Goal: Check status: Check status

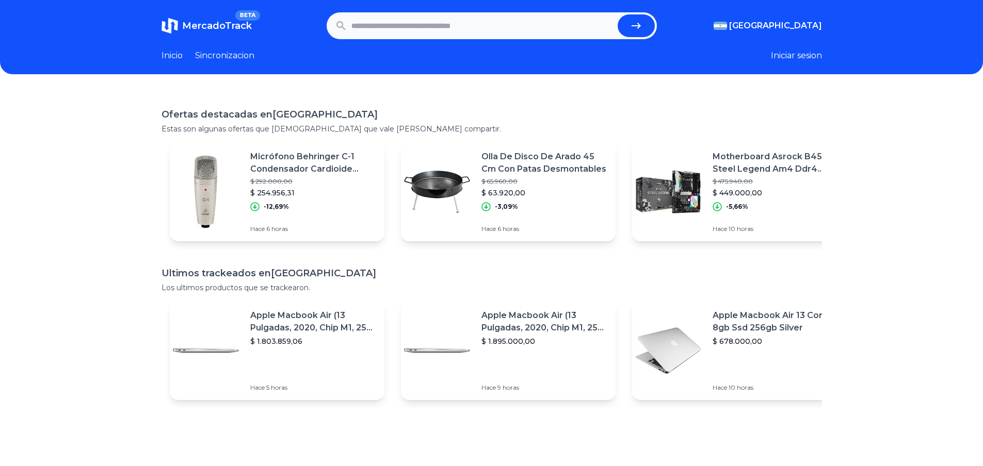
click at [418, 30] on input "text" at bounding box center [482, 25] width 262 height 23
type input "**********"
click at [618, 14] on button "submit" at bounding box center [636, 25] width 37 height 23
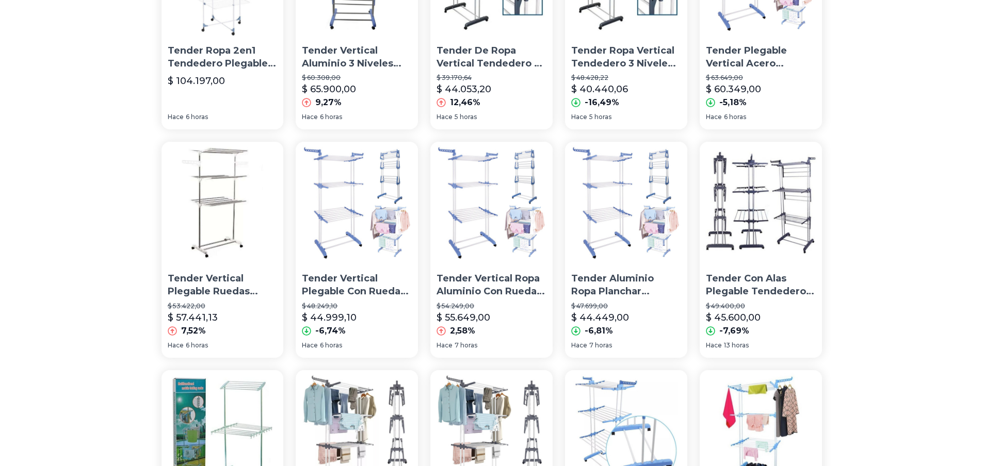
scroll to position [155, 0]
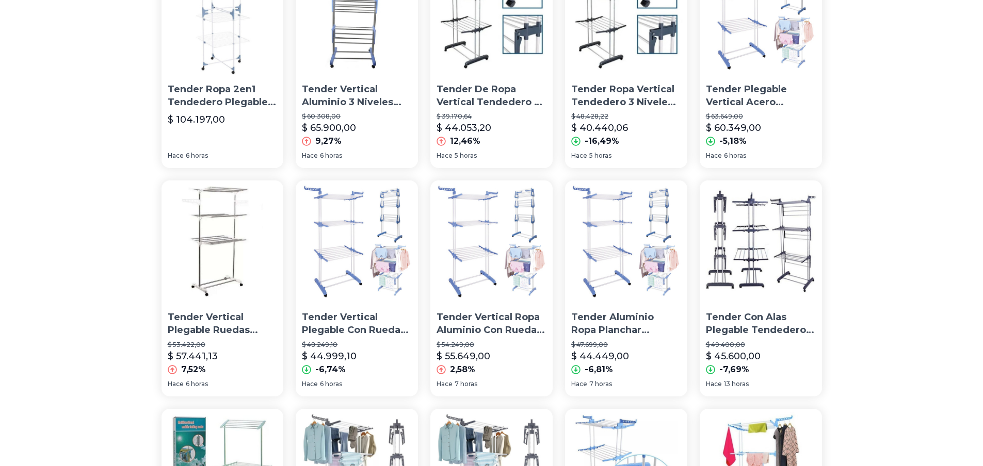
click at [785, 259] on img at bounding box center [761, 242] width 122 height 122
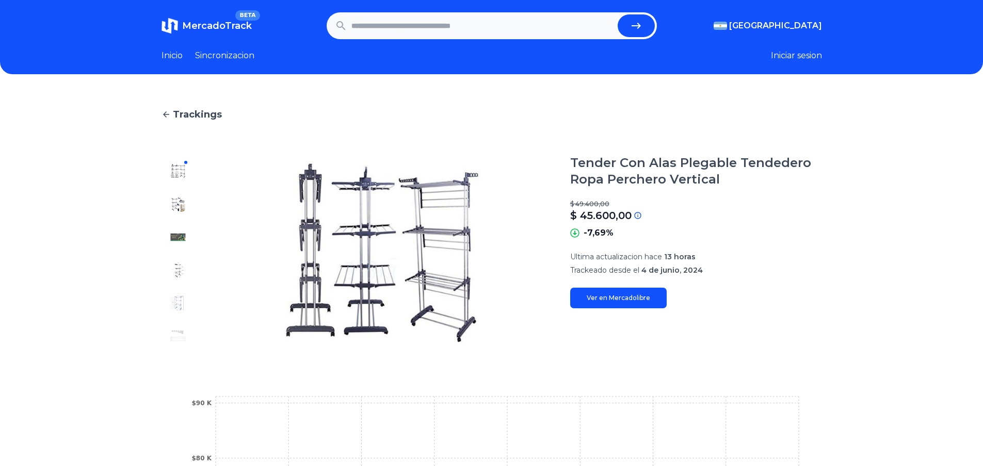
click at [180, 207] on img at bounding box center [178, 204] width 17 height 17
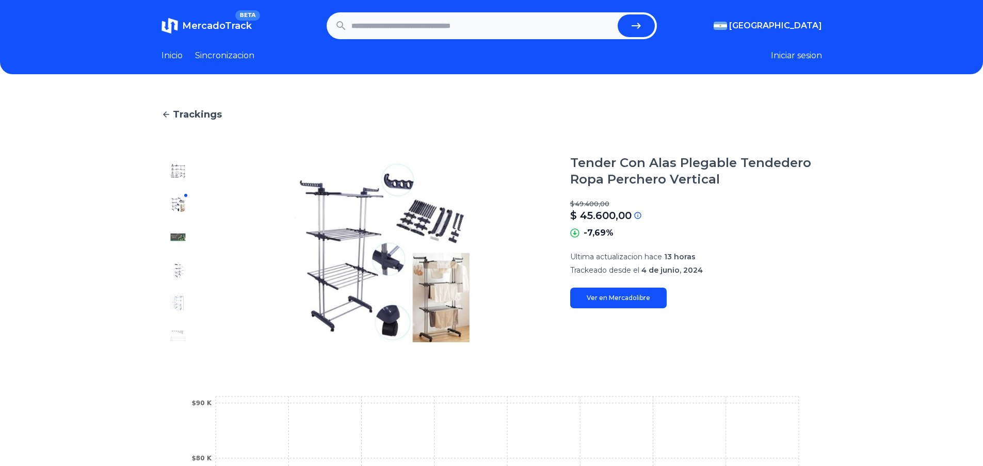
click at [183, 223] on div at bounding box center [177, 254] width 33 height 198
click at [185, 239] on img at bounding box center [178, 237] width 17 height 17
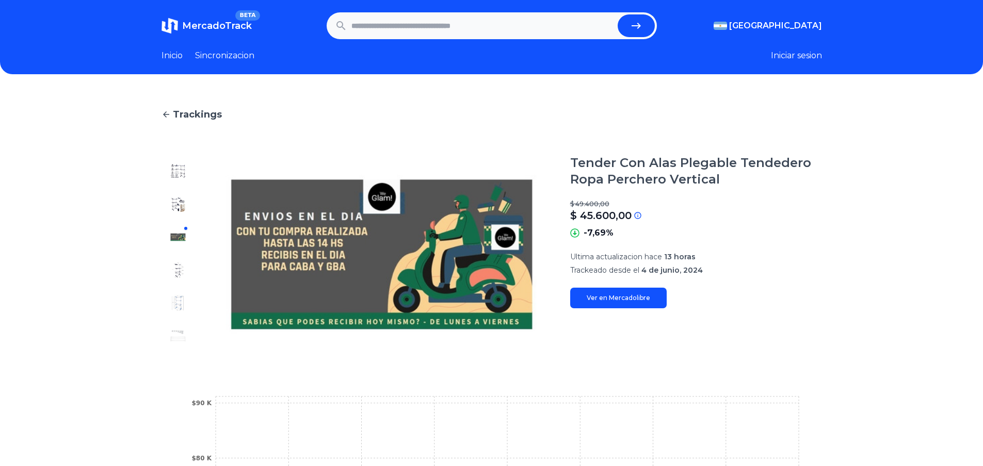
click at [174, 269] on img at bounding box center [178, 270] width 17 height 17
